Goal: Task Accomplishment & Management: Complete application form

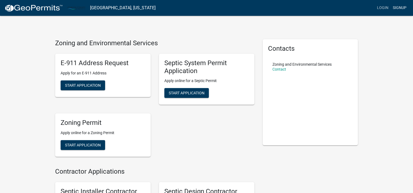
click at [399, 7] on link "Signup" at bounding box center [400, 8] width 18 height 10
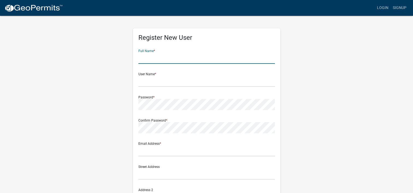
drag, startPoint x: 146, startPoint y: 60, endPoint x: 140, endPoint y: 61, distance: 6.6
click at [146, 60] on input "text" at bounding box center [207, 58] width 137 height 11
type input "[PERSON_NAME]"
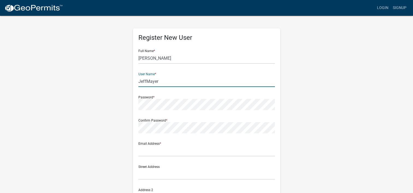
type input "JeffMayer"
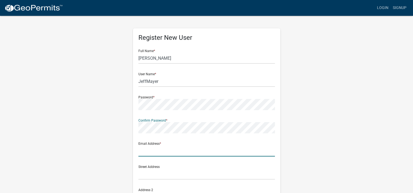
drag, startPoint x: 150, startPoint y: 153, endPoint x: 118, endPoint y: 167, distance: 34.4
click at [150, 153] on input "text" at bounding box center [207, 151] width 137 height 11
type input "[EMAIL_ADDRESS][DOMAIN_NAME]"
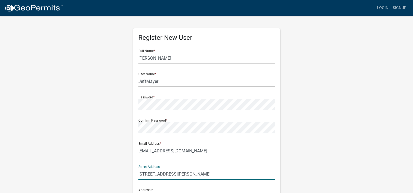
type input "[STREET_ADDRESS][PERSON_NAME]"
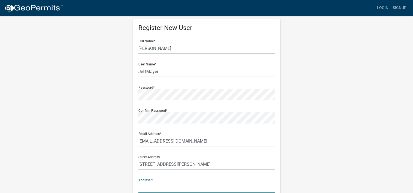
scroll to position [114, 0]
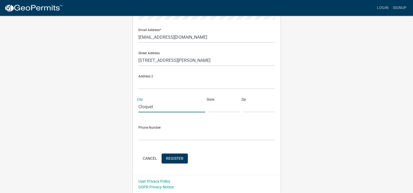
type input "Cloquet"
type input "MN"
type input "55720"
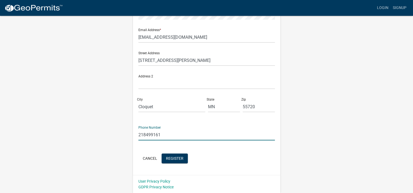
type input "2184991616"
click button "Cancel" at bounding box center [150, 159] width 23 height 10
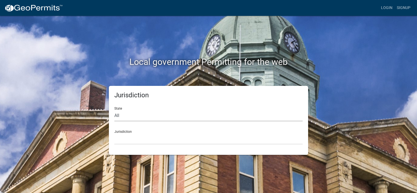
click at [127, 116] on select "All [US_STATE] [US_STATE] [US_STATE] [US_STATE] [US_STATE] [US_STATE] [US_STATE…" at bounding box center [208, 115] width 189 height 11
select select "[US_STATE]"
click at [114, 110] on select "All [US_STATE] [US_STATE] [US_STATE] [US_STATE] [US_STATE] [US_STATE] [US_STATE…" at bounding box center [208, 115] width 189 height 11
click at [121, 136] on select "[GEOGRAPHIC_DATA], [US_STATE] [GEOGRAPHIC_DATA], [US_STATE] [GEOGRAPHIC_DATA], …" at bounding box center [208, 139] width 189 height 11
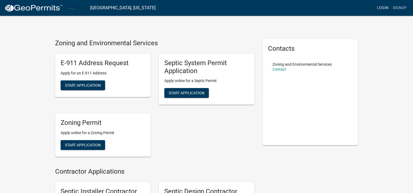
click at [383, 8] on link "Login" at bounding box center [383, 8] width 16 height 10
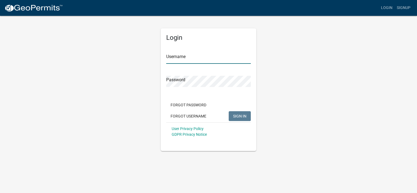
drag, startPoint x: 189, startPoint y: 58, endPoint x: 192, endPoint y: 59, distance: 3.2
click at [189, 58] on input "Username" at bounding box center [208, 58] width 85 height 11
click at [239, 118] on span "SIGN IN" at bounding box center [239, 116] width 13 height 4
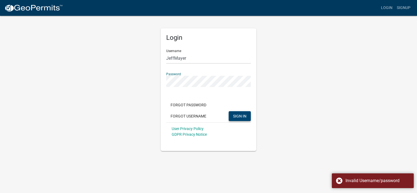
click at [147, 83] on div "Login Username [PERSON_NAME] Password Forgot Password Forgot Username SIGN IN U…" at bounding box center [208, 83] width 311 height 136
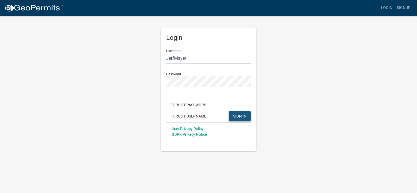
click at [246, 116] on span "SIGN IN" at bounding box center [239, 116] width 13 height 4
drag, startPoint x: 193, startPoint y: 55, endPoint x: 142, endPoint y: 57, distance: 51.2
click at [142, 57] on div "Login Username [PERSON_NAME] Password Forgot Password Forgot Username SIGN IN U…" at bounding box center [208, 83] width 311 height 136
click at [235, 115] on span "SIGN IN" at bounding box center [239, 116] width 13 height 4
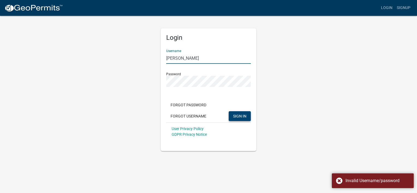
click at [192, 57] on input "[PERSON_NAME]" at bounding box center [208, 58] width 85 height 11
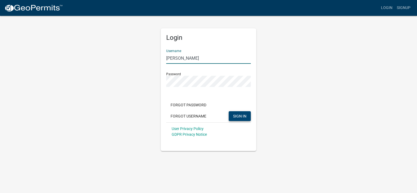
type input "JeffMayer"
click at [139, 83] on div "Login Username [PERSON_NAME] Password Forgot Password Forgot Username SIGN IN U…" at bounding box center [208, 83] width 311 height 136
click at [238, 117] on span "SIGN IN" at bounding box center [239, 116] width 13 height 4
click at [191, 105] on button "Forgot Password" at bounding box center [188, 105] width 45 height 10
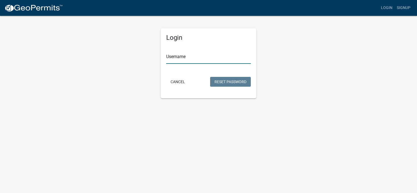
click at [175, 58] on input "Username" at bounding box center [208, 58] width 85 height 11
type input "JeffMayer"
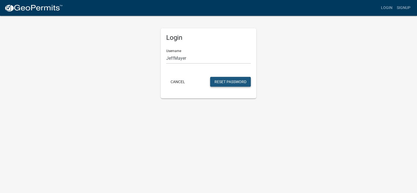
click at [240, 80] on button "Reset Password" at bounding box center [230, 82] width 41 height 10
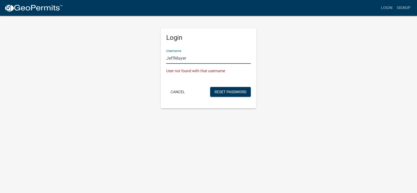
drag, startPoint x: 192, startPoint y: 57, endPoint x: 136, endPoint y: 51, distance: 57.2
click at [136, 51] on div "Login Username [PERSON_NAME] User not found with that username Cancel Reset Pas…" at bounding box center [208, 61] width 311 height 93
click at [176, 93] on button "Cancel" at bounding box center [177, 92] width 23 height 10
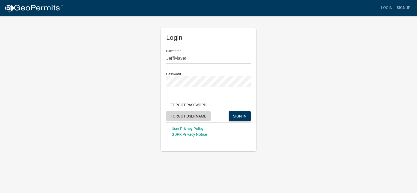
click at [196, 118] on button "Forgot Username" at bounding box center [188, 116] width 45 height 10
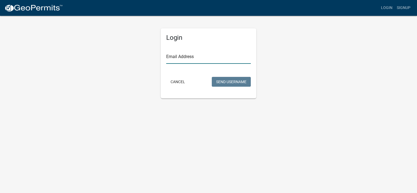
click at [173, 58] on input "Email Address" at bounding box center [208, 58] width 85 height 11
type input "[EMAIL_ADDRESS][DOMAIN_NAME]"
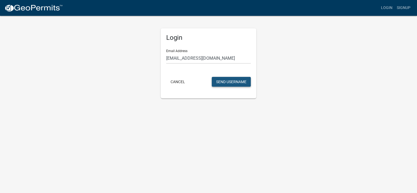
click at [242, 83] on button "Send Username" at bounding box center [231, 82] width 39 height 10
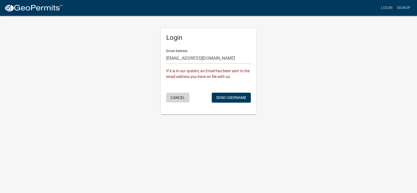
click at [179, 100] on button "Cancel" at bounding box center [177, 98] width 23 height 10
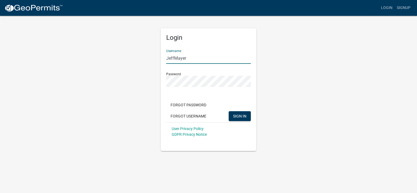
drag, startPoint x: 199, startPoint y: 61, endPoint x: 141, endPoint y: 62, distance: 57.4
click at [141, 62] on div "Login Username [PERSON_NAME] Password Forgot Password Forgot Username SIGN IN U…" at bounding box center [208, 83] width 311 height 136
type input "J&MKMayer"
click at [238, 117] on span "SIGN IN" at bounding box center [239, 116] width 13 height 4
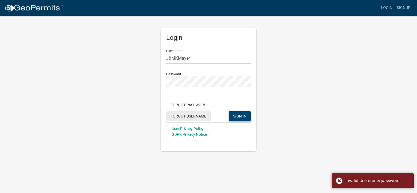
click at [184, 111] on button "Forgot Username" at bounding box center [188, 116] width 45 height 10
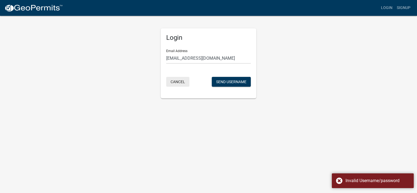
click at [177, 77] on button "Cancel" at bounding box center [177, 82] width 23 height 10
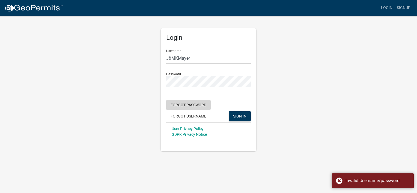
click at [195, 107] on button "Forgot Password" at bounding box center [188, 105] width 45 height 10
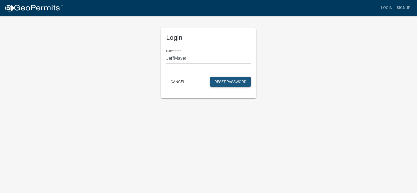
click at [230, 81] on button "Reset Password" at bounding box center [230, 82] width 41 height 10
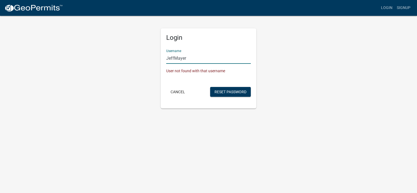
drag, startPoint x: 192, startPoint y: 56, endPoint x: 131, endPoint y: 52, distance: 61.4
click at [131, 52] on div "Login Username [PERSON_NAME] User not found with that username Cancel Reset Pas…" at bounding box center [208, 61] width 311 height 93
type input "J&MKMayer"
click at [227, 92] on button "Reset Password" at bounding box center [230, 92] width 41 height 10
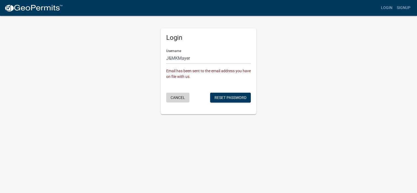
click at [178, 96] on button "Cancel" at bounding box center [177, 98] width 23 height 10
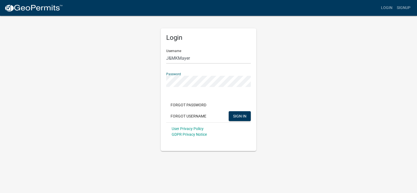
click at [120, 80] on div "Login Username J&MKMayer Password Forgot Password Forgot Username SIGN IN User …" at bounding box center [208, 83] width 311 height 136
click at [229, 111] on button "SIGN IN" at bounding box center [240, 116] width 22 height 10
